Goal: Use online tool/utility

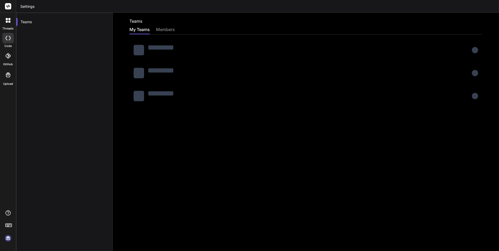
click at [6, 237] on img at bounding box center [8, 238] width 9 height 9
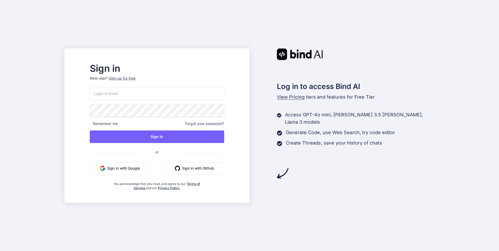
click at [131, 95] on input "email" at bounding box center [157, 93] width 134 height 13
paste input "[EMAIL_ADDRESS][DOMAIN_NAME]"
type input "[EMAIL_ADDRESS][DOMAIN_NAME]"
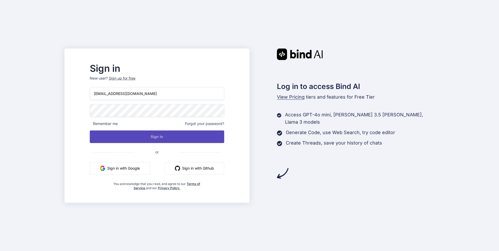
click at [161, 136] on button "Sign In" at bounding box center [157, 136] width 134 height 13
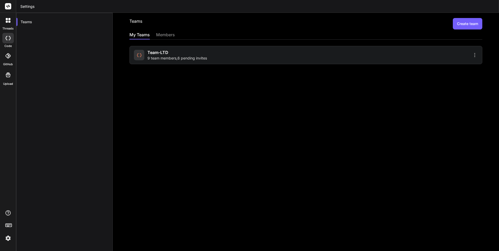
click at [452, 56] on div at bounding box center [392, 55] width 170 height 6
click at [155, 55] on span "Team-LTD" at bounding box center [157, 52] width 21 height 6
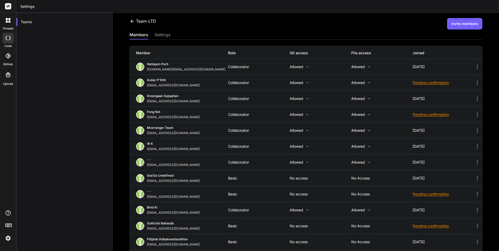
click at [10, 238] on img at bounding box center [8, 238] width 9 height 9
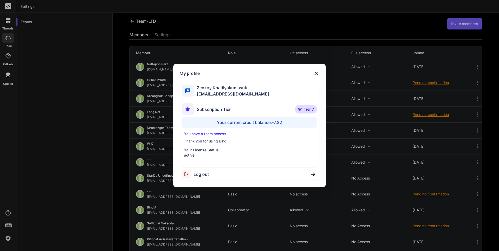
click at [316, 72] on img at bounding box center [316, 73] width 6 height 6
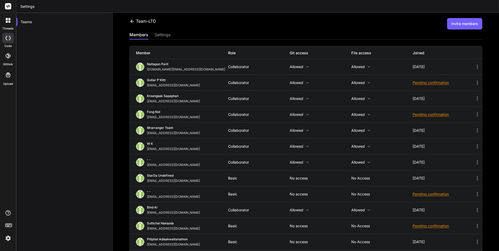
click at [9, 22] on icon at bounding box center [9, 22] width 2 height 2
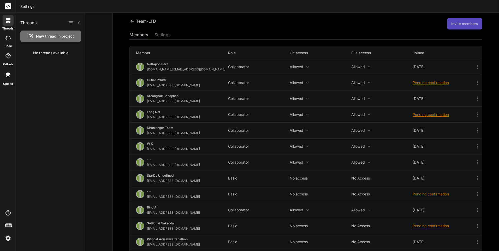
click at [9, 35] on div at bounding box center [7, 38] width 11 height 10
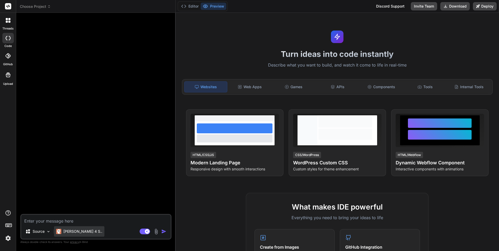
click at [82, 231] on p "[PERSON_NAME] 4 S.." at bounding box center [82, 231] width 39 height 5
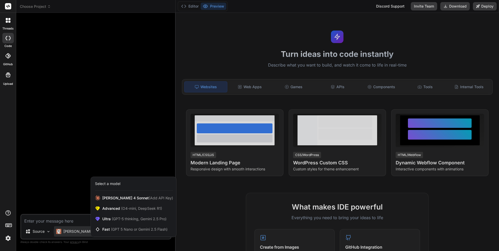
click at [78, 170] on div at bounding box center [249, 125] width 499 height 251
type textarea "x"
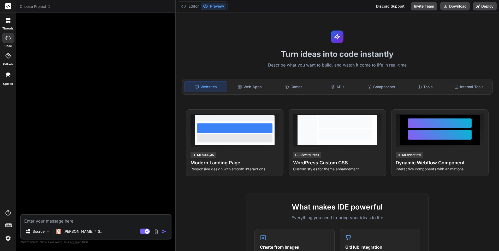
click at [83, 132] on div at bounding box center [96, 115] width 150 height 197
click at [64, 218] on textarea at bounding box center [95, 219] width 149 height 9
paste textarea "lo้ipsumdol 7 sitameัc + 0 adipisิelit่ sedd eื่temp inciิutl etdol mูa/enีad M…"
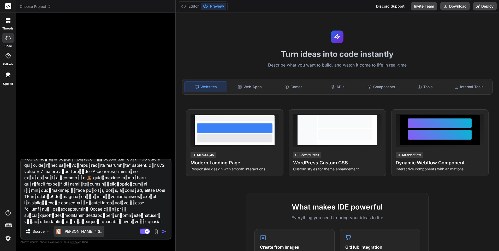
type textarea "lo้ipsumdol 7 sitameัc + 0 adipisิelit่ sedd eื่temp inciิutl etdol mูa/enีad M…"
click at [83, 233] on p "[PERSON_NAME] 4 S.." at bounding box center [82, 231] width 39 height 5
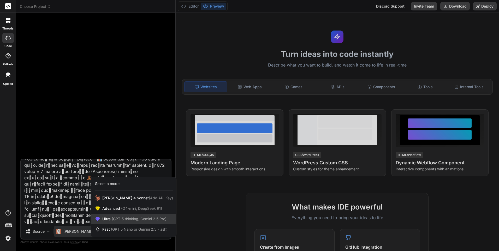
click at [110, 215] on div "Ultra (GPT-5 thinking, Gemini 2.5 Pro)" at bounding box center [133, 219] width 85 height 10
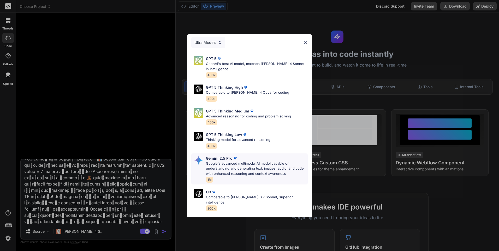
click at [240, 174] on p "Google's advanced multimodal AI model capable of understanding and generating t…" at bounding box center [257, 168] width 102 height 15
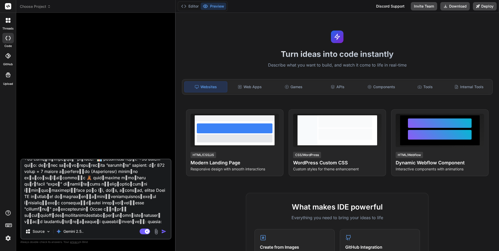
click at [162, 231] on img "button" at bounding box center [163, 231] width 5 height 5
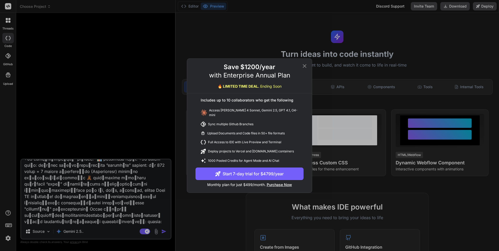
click at [303, 67] on icon at bounding box center [304, 66] width 6 height 6
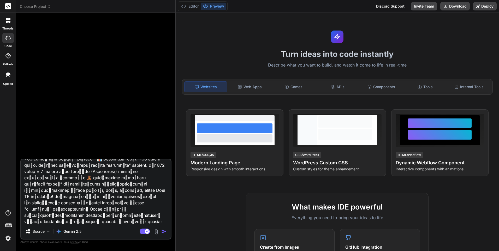
click at [162, 233] on img "button" at bounding box center [163, 231] width 5 height 5
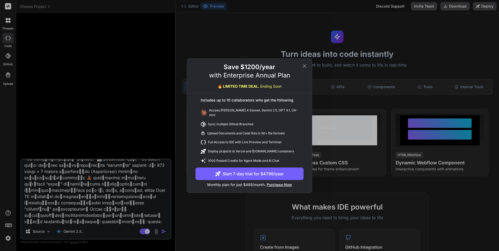
click at [303, 68] on icon at bounding box center [304, 66] width 6 height 6
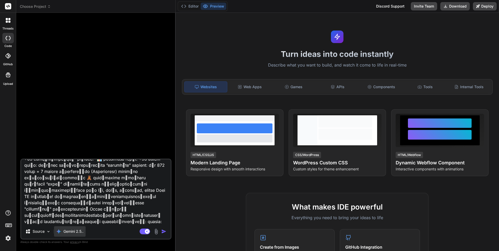
click at [82, 231] on p "Gemini 2.5.." at bounding box center [73, 231] width 20 height 5
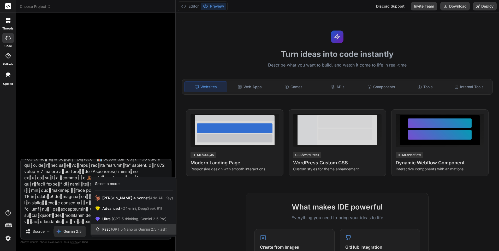
click at [113, 229] on span "(GPT 5 Nano or Gemini 2.5 Flash)" at bounding box center [139, 229] width 57 height 4
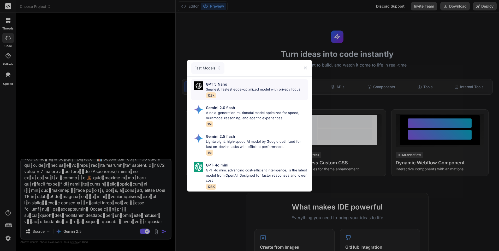
click at [251, 88] on p "Smallest, fastest edge-optimized model with privacy focus" at bounding box center [253, 89] width 94 height 5
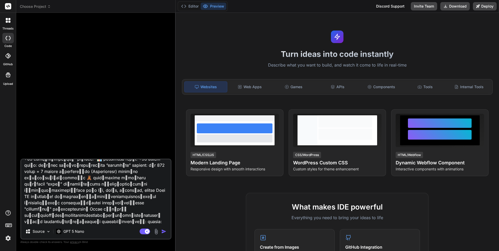
click at [162, 232] on img "button" at bounding box center [163, 231] width 5 height 5
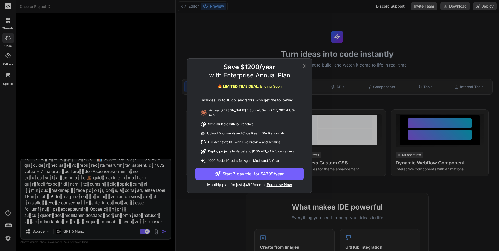
click at [161, 232] on div "Save $1200/year with Enterprise Annual Plan 🔥 LIMITED TIME DEAL. Ending Soon In…" at bounding box center [249, 125] width 499 height 251
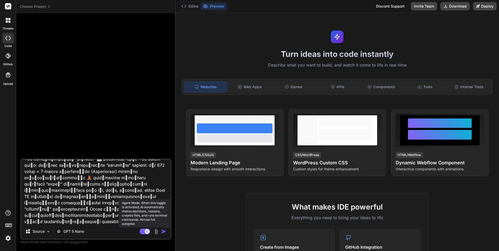
click at [145, 232] on rect at bounding box center [147, 231] width 5 height 5
click at [147, 230] on rect at bounding box center [145, 231] width 10 height 6
click at [80, 231] on p "GPT 5 Nano" at bounding box center [73, 231] width 21 height 5
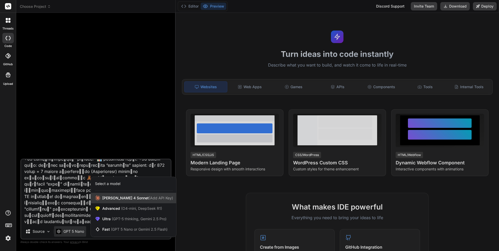
click at [104, 194] on div "[PERSON_NAME] 4 Sonnet (Add API Key)" at bounding box center [133, 198] width 85 height 10
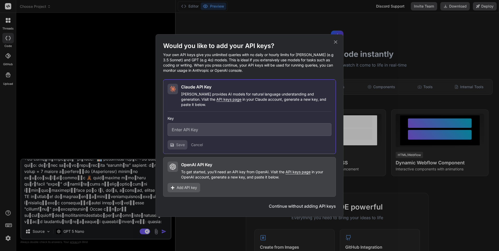
click at [335, 43] on icon at bounding box center [336, 42] width 6 height 6
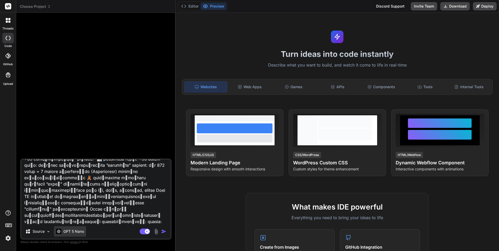
click at [77, 232] on p "GPT 5 Nano" at bounding box center [73, 231] width 21 height 5
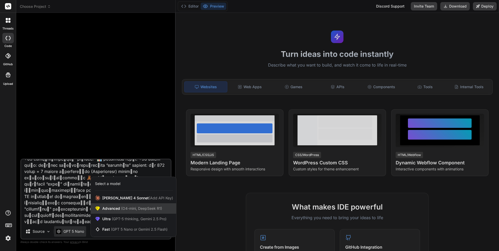
click at [119, 213] on div "Advanced (O4-mini, DeepSeek R1)" at bounding box center [133, 208] width 85 height 10
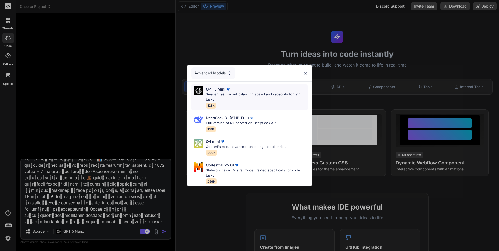
click at [239, 94] on p "Smaller, fast variant balancing speed and capability for light tasks" at bounding box center [257, 97] width 102 height 10
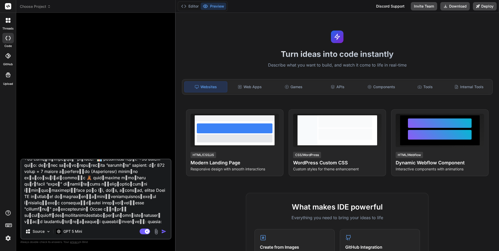
click at [163, 231] on img "button" at bounding box center [163, 231] width 5 height 5
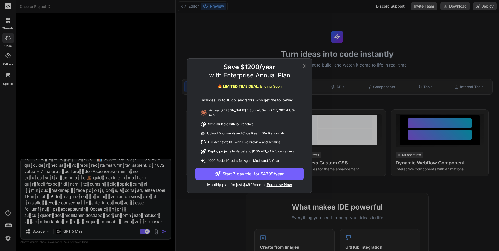
click at [304, 67] on icon at bounding box center [305, 66] width 4 height 4
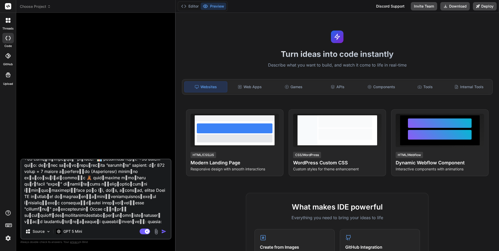
click at [9, 22] on icon at bounding box center [9, 22] width 2 height 2
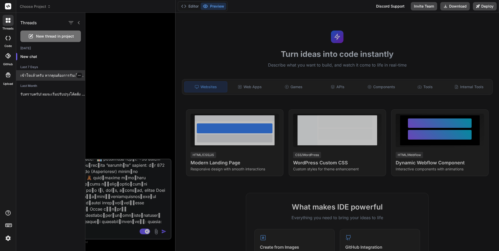
click at [64, 79] on div "เข้าใจแล้วครับ หากคุณต้องการรันเว็บไซต์และดูพรีวิวอีกครั้ง และสงสัยว่า "แก้ยังไ…" at bounding box center [50, 75] width 69 height 10
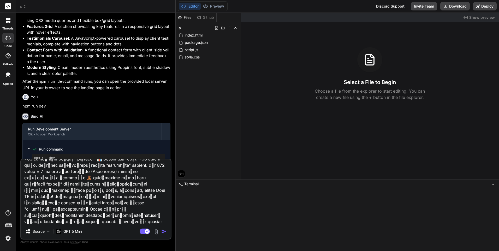
scroll to position [209, 0]
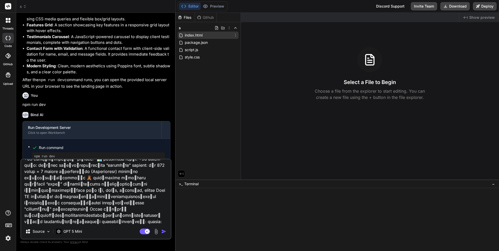
click at [195, 34] on span "index.html" at bounding box center [193, 35] width 19 height 6
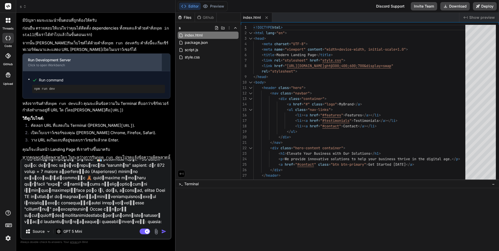
scroll to position [564, 0]
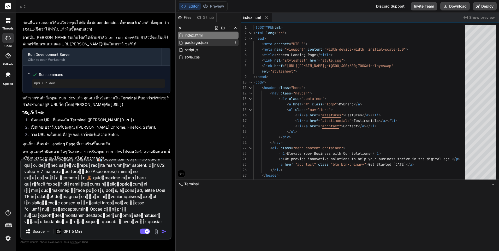
click at [207, 41] on span "package.json" at bounding box center [196, 42] width 24 height 6
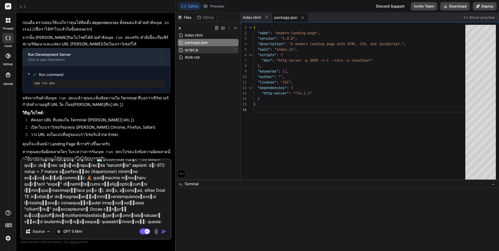
click at [201, 50] on div "script.js" at bounding box center [208, 49] width 61 height 7
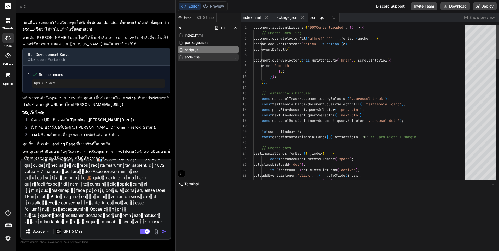
click at [200, 56] on span "style.css" at bounding box center [192, 57] width 16 height 6
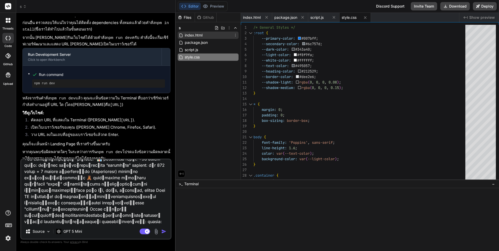
click at [201, 37] on span "index.html" at bounding box center [193, 35] width 19 height 6
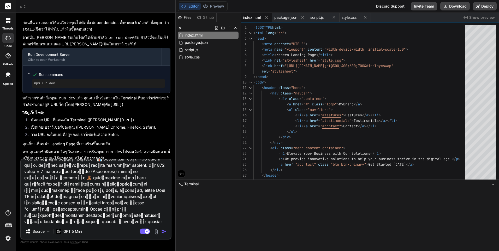
click at [255, 16] on span "index.html" at bounding box center [252, 17] width 18 height 5
click at [287, 17] on span "package.json" at bounding box center [285, 17] width 23 height 5
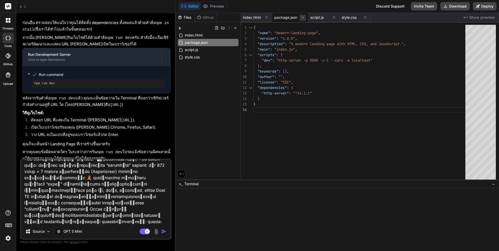
click at [301, 17] on icon at bounding box center [302, 17] width 4 height 4
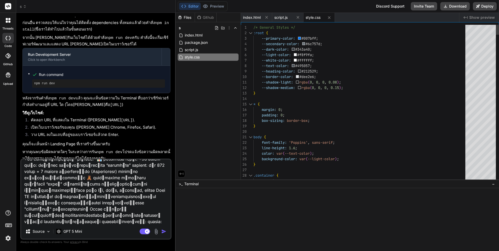
click at [301, 17] on div "script.js" at bounding box center [287, 17] width 31 height 9
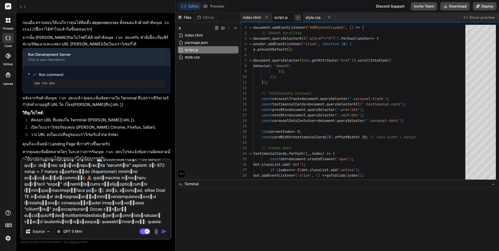
click at [298, 18] on icon at bounding box center [297, 17] width 4 height 4
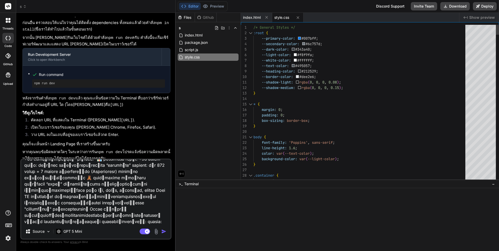
click at [298, 18] on icon at bounding box center [297, 17] width 4 height 4
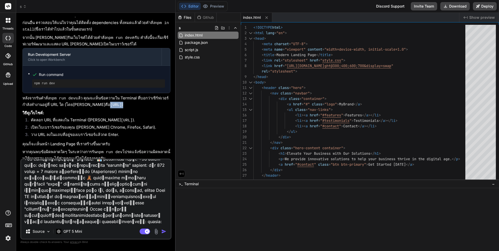
drag, startPoint x: 134, startPoint y: 103, endPoint x: 79, endPoint y: 104, distance: 55.6
click at [79, 104] on p "หลังจากรันคำสั่ง npm run dev แล้ว คุณจะเห็นข้อความใน Terminal ที่บอกว่าเซิร์ฟเว…" at bounding box center [96, 101] width 148 height 13
drag, startPoint x: 79, startPoint y: 104, endPoint x: 94, endPoint y: 102, distance: 16.0
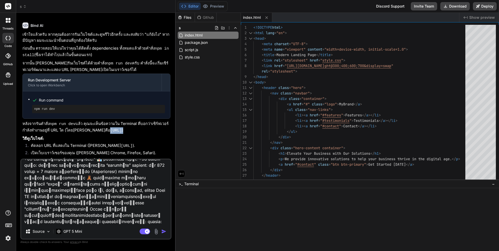
scroll to position [485, 0]
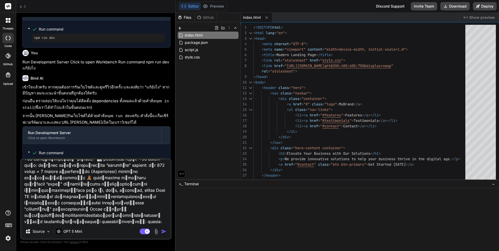
click at [9, 23] on div at bounding box center [8, 20] width 11 height 11
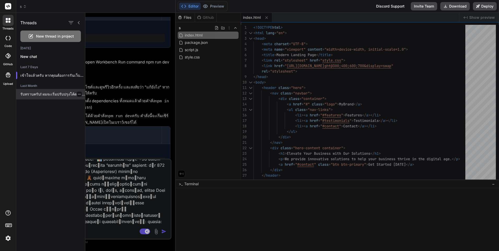
click at [56, 93] on p "รับทราบครับ! ผมจะเริ่มปรับปรุงโค้ดฝั่ง React Frontend เพื่อเชื่อมต่อกับ Laravel…" at bounding box center [52, 94] width 65 height 5
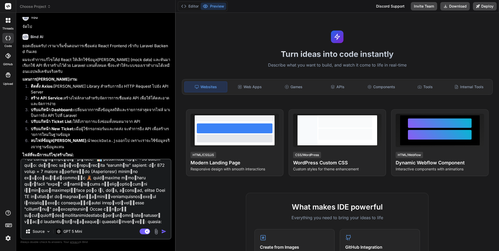
scroll to position [373, 0]
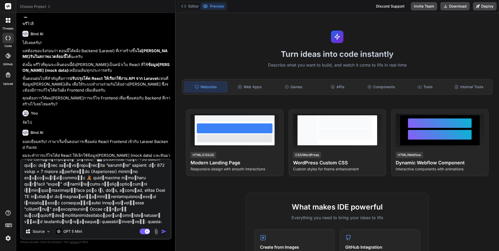
click at [10, 236] on img at bounding box center [8, 238] width 9 height 9
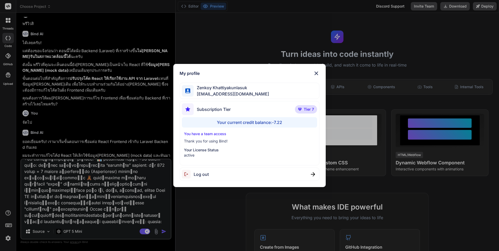
click at [317, 73] on img at bounding box center [316, 73] width 6 height 6
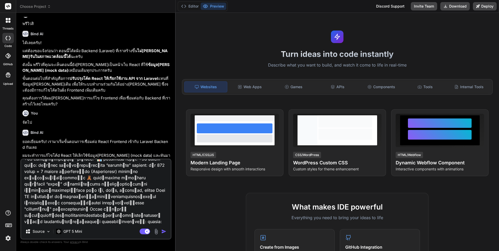
click at [10, 23] on div at bounding box center [8, 20] width 11 height 11
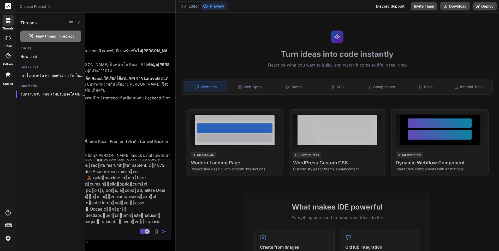
click at [47, 36] on span "New thread in project" at bounding box center [55, 36] width 38 height 5
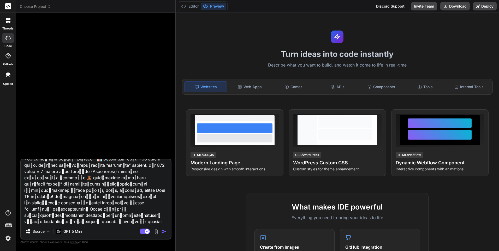
click at [9, 21] on icon at bounding box center [9, 22] width 2 height 2
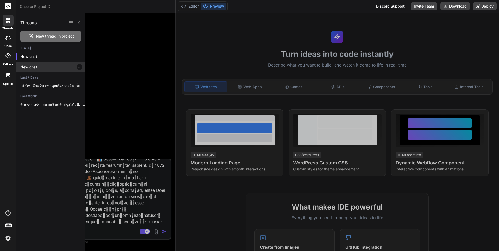
click at [39, 65] on p "New chat" at bounding box center [52, 66] width 65 height 5
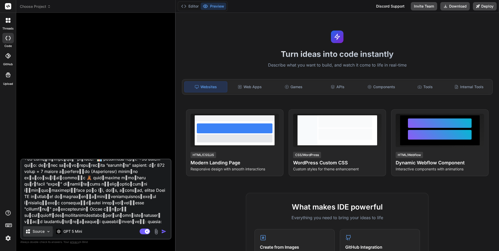
click at [50, 230] on img at bounding box center [48, 231] width 4 height 4
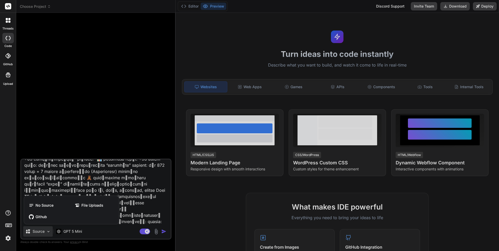
click at [79, 232] on div at bounding box center [249, 125] width 499 height 251
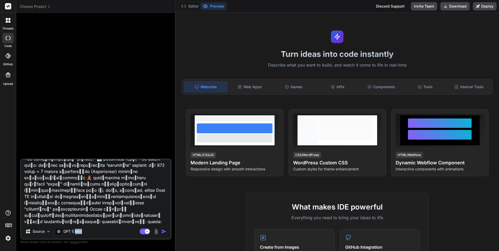
click at [79, 232] on p "GPT 5 Mini" at bounding box center [72, 231] width 19 height 5
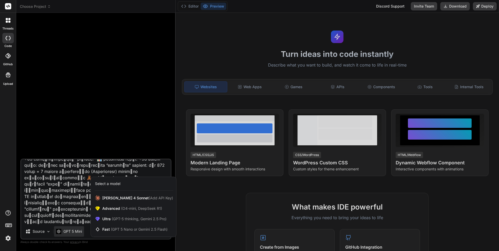
drag, startPoint x: 79, startPoint y: 232, endPoint x: 122, endPoint y: 142, distance: 100.1
click at [122, 142] on div at bounding box center [249, 125] width 499 height 251
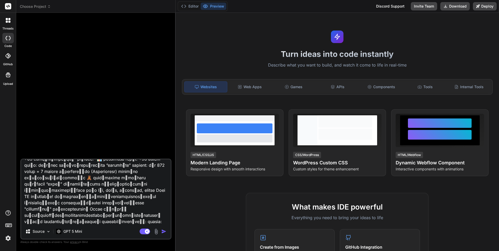
click at [165, 232] on img "button" at bounding box center [163, 231] width 5 height 5
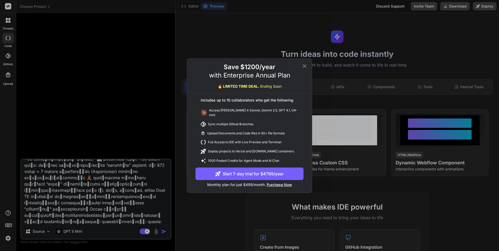
click at [305, 67] on icon at bounding box center [304, 66] width 6 height 6
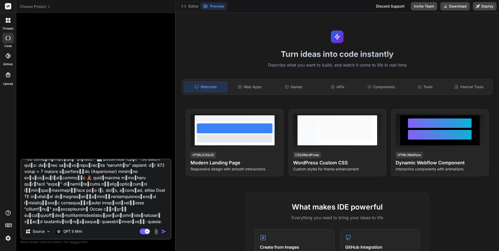
click at [76, 207] on textarea at bounding box center [95, 191] width 149 height 65
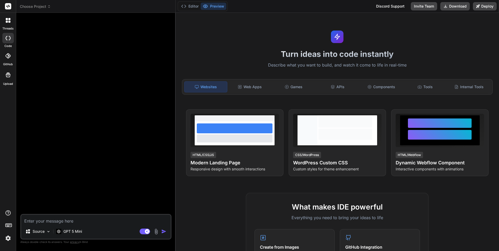
click at [68, 219] on textarea at bounding box center [95, 219] width 149 height 9
paste textarea "Generate custom CSS for WordPress theme customization with responsive layouts, …"
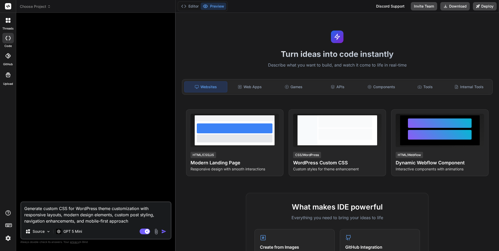
type textarea "Generate custom CSS for WordPress theme customization with responsive layouts, …"
click at [163, 230] on img "button" at bounding box center [163, 231] width 5 height 5
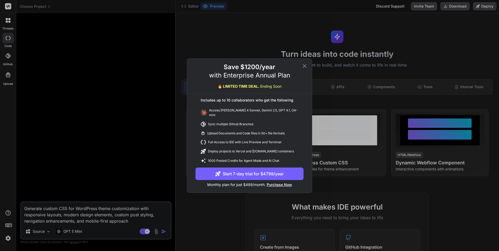
click at [306, 65] on icon at bounding box center [304, 66] width 6 height 6
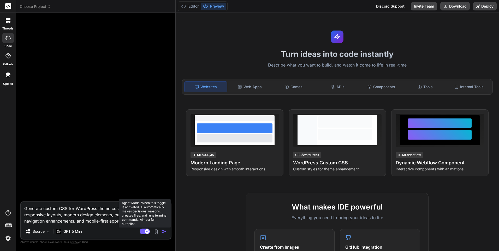
click at [145, 231] on rect at bounding box center [147, 231] width 5 height 5
